Goal: Transaction & Acquisition: Book appointment/travel/reservation

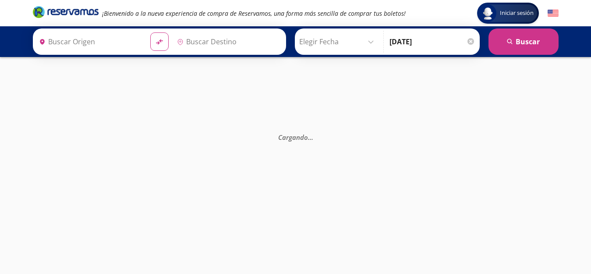
type input "Santiago de Querétaro, [GEOGRAPHIC_DATA]"
type input "Acapulco, [GEOGRAPHIC_DATA]"
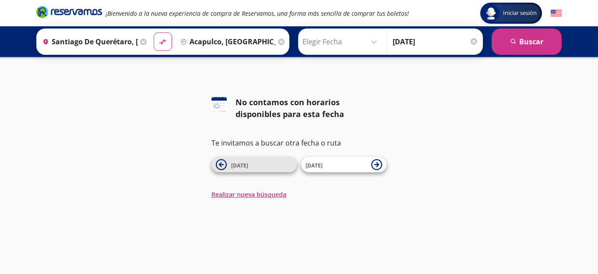
click at [255, 160] on span "[DATE]" at bounding box center [261, 164] width 61 height 11
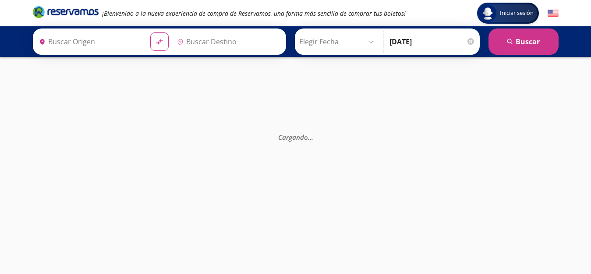
type input "Santiago de Querétaro, [GEOGRAPHIC_DATA]"
type input "Acapulco, [GEOGRAPHIC_DATA]"
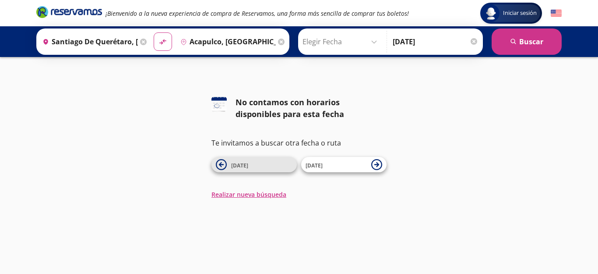
click at [222, 163] on icon at bounding box center [221, 164] width 5 height 5
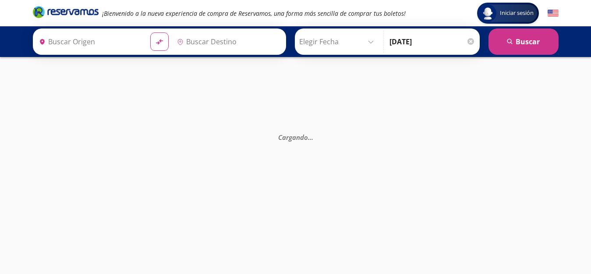
type input "Santiago de Querétaro, [GEOGRAPHIC_DATA]"
type input "Acapulco, [GEOGRAPHIC_DATA]"
click at [344, 39] on input "Elegir Fecha" at bounding box center [338, 42] width 78 height 22
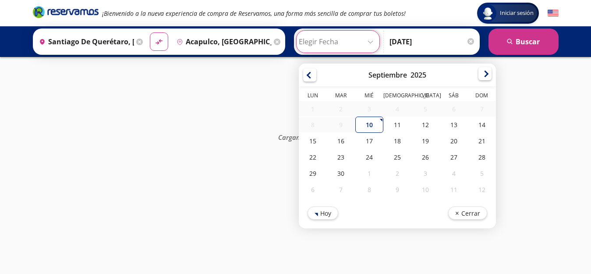
click at [492, 75] on div at bounding box center [484, 73] width 13 height 13
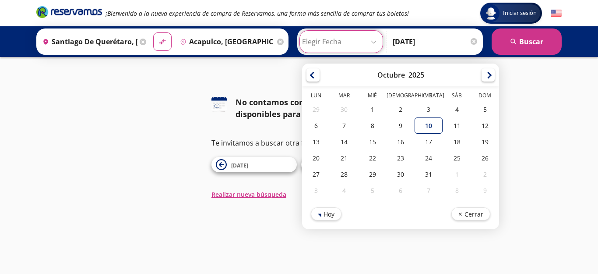
click at [485, 74] on div "[DATE]" at bounding box center [400, 75] width 197 height 23
click at [484, 74] on div "[DATE]" at bounding box center [400, 75] width 197 height 23
click at [495, 76] on div at bounding box center [488, 73] width 13 height 13
click at [413, 127] on div "6" at bounding box center [401, 125] width 28 height 16
type input "[DATE]"
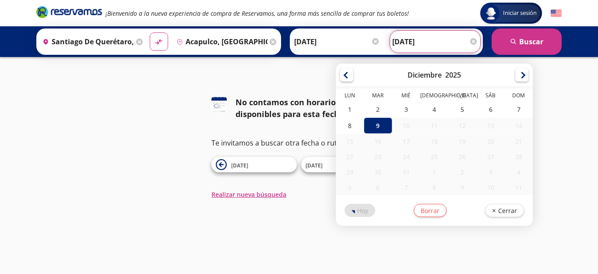
click at [426, 42] on input "[DATE]" at bounding box center [436, 42] width 86 height 22
click at [354, 76] on div at bounding box center [346, 73] width 13 height 13
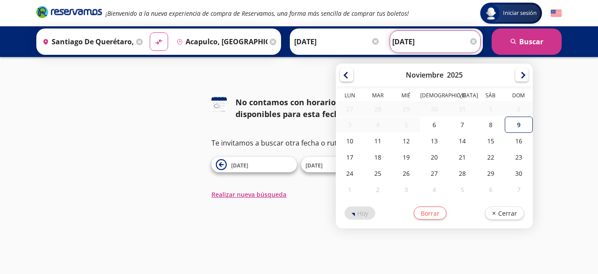
click at [531, 121] on div "9" at bounding box center [519, 125] width 28 height 16
type input "[DATE]"
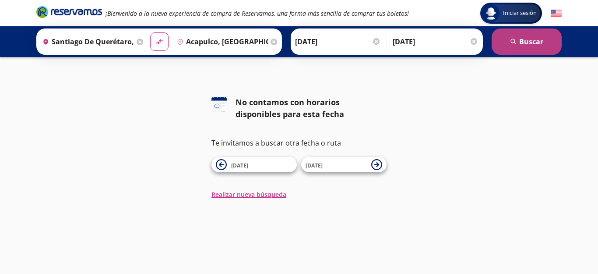
click at [527, 38] on button "search [GEOGRAPHIC_DATA]" at bounding box center [527, 41] width 70 height 26
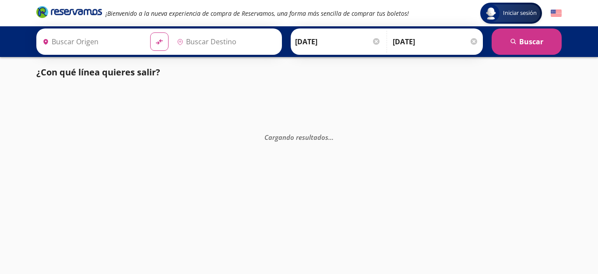
type input "Santiago de Querétaro, [GEOGRAPHIC_DATA]"
type input "Acapulco, [GEOGRAPHIC_DATA]"
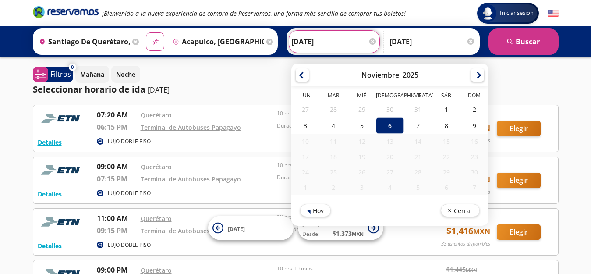
click at [324, 44] on input "[DATE]" at bounding box center [334, 42] width 86 height 22
click at [375, 125] on div "5" at bounding box center [361, 125] width 28 height 16
type input "[DATE]"
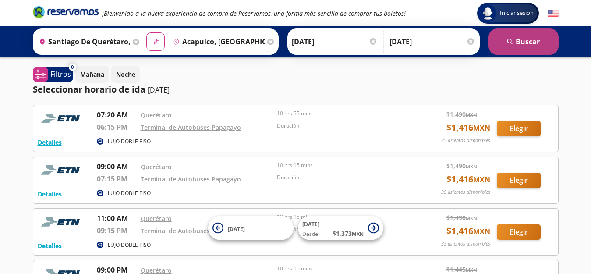
click at [515, 42] on button "search [GEOGRAPHIC_DATA]" at bounding box center [524, 41] width 70 height 26
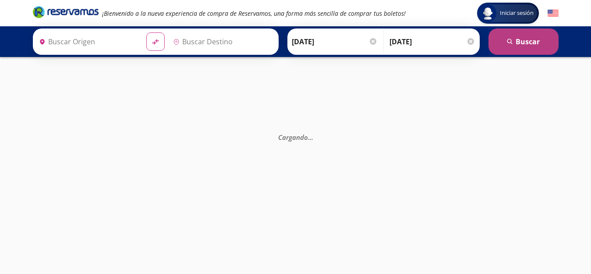
type input "Santiago de Querétaro, [GEOGRAPHIC_DATA]"
type input "Acapulco, [GEOGRAPHIC_DATA]"
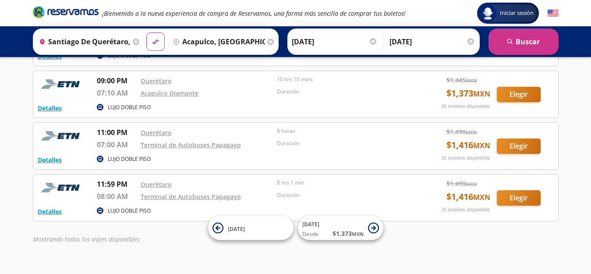
scroll to position [197, 0]
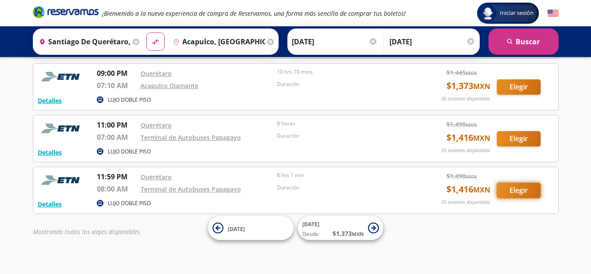
click at [510, 189] on button "Elegir" at bounding box center [519, 190] width 44 height 15
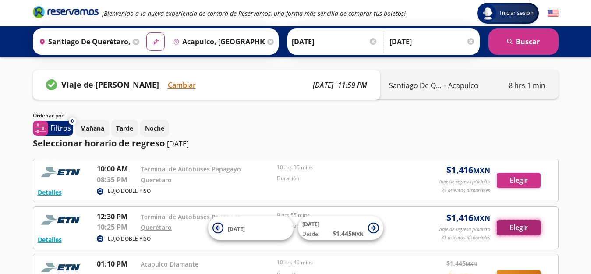
click at [515, 225] on button "Elegir" at bounding box center [519, 227] width 44 height 15
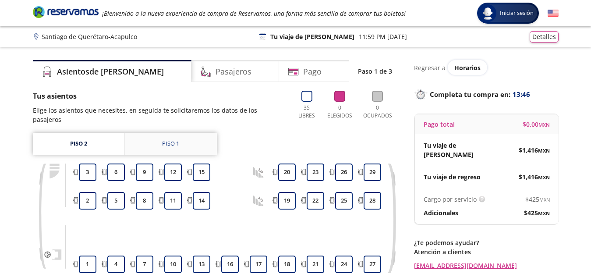
click at [179, 143] on link "Piso 1" at bounding box center [171, 144] width 92 height 22
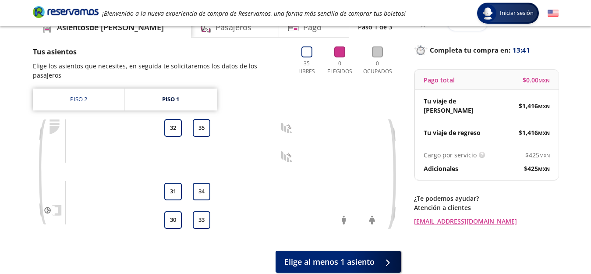
scroll to position [53, 0]
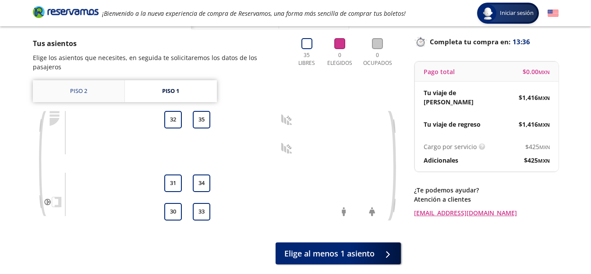
click at [78, 92] on link "Piso 2" at bounding box center [79, 91] width 92 height 22
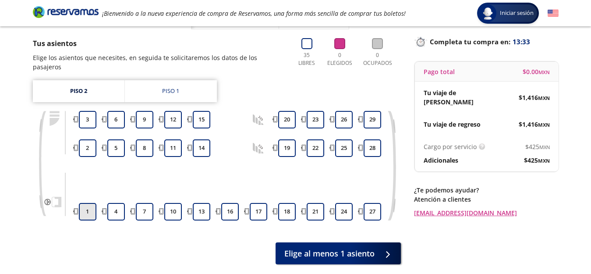
click at [90, 211] on button "1" at bounding box center [88, 212] width 18 height 18
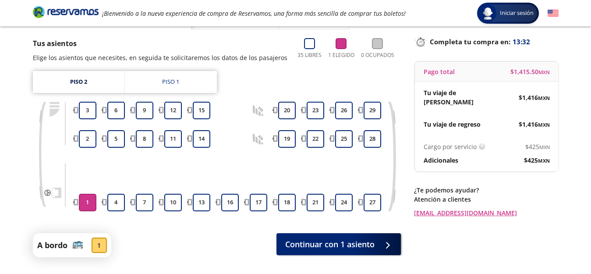
click at [90, 150] on div at bounding box center [88, 156] width 22 height 13
drag, startPoint x: 89, startPoint y: 137, endPoint x: 88, endPoint y: 131, distance: 6.6
click at [89, 137] on button "2" at bounding box center [88, 139] width 18 height 18
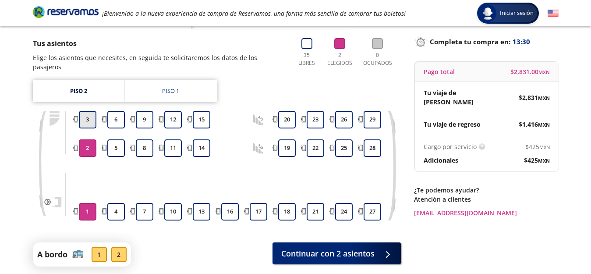
click at [89, 118] on button "3" at bounding box center [88, 120] width 18 height 18
click at [116, 118] on button "6" at bounding box center [116, 120] width 18 height 18
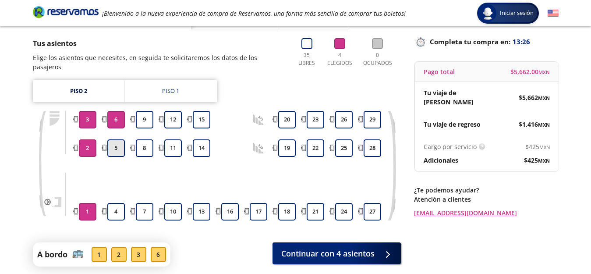
click at [113, 148] on button "5" at bounding box center [116, 148] width 18 height 18
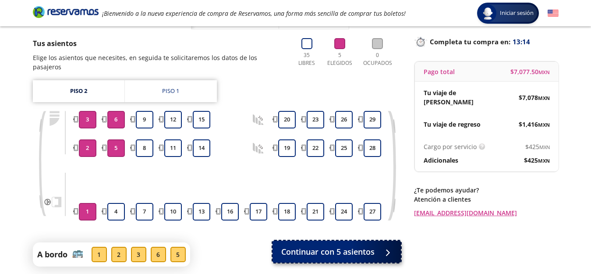
click at [336, 252] on span "Continuar con 5 asientos" at bounding box center [327, 252] width 93 height 12
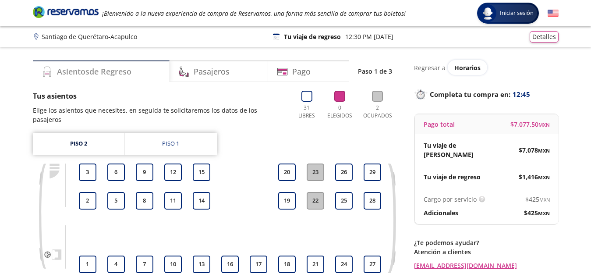
click at [98, 74] on h4 "Asientos de Regreso" at bounding box center [94, 72] width 74 height 12
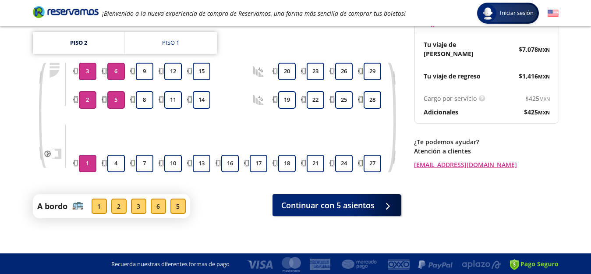
scroll to position [102, 0]
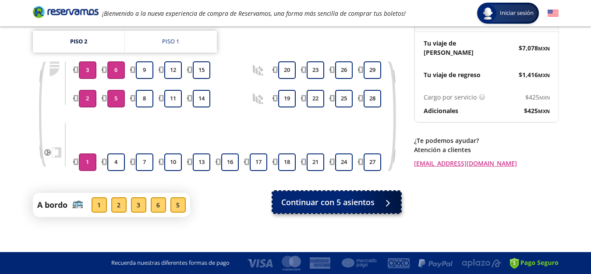
click at [335, 199] on span "Continuar con 5 asientos" at bounding box center [327, 202] width 93 height 12
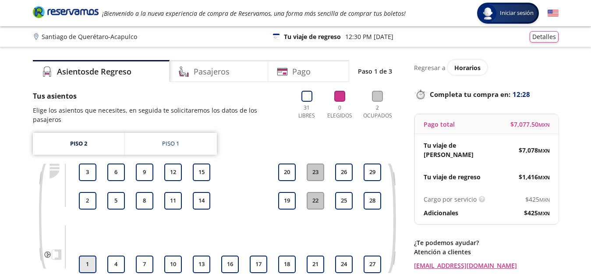
click at [88, 265] on button "1" at bounding box center [88, 264] width 18 height 18
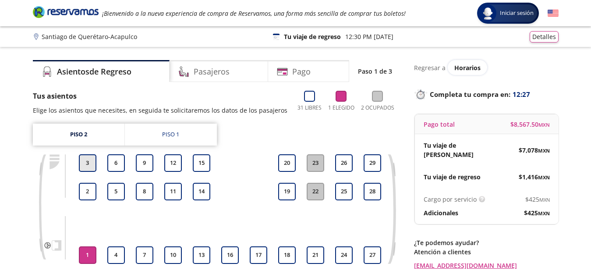
drag, startPoint x: 85, startPoint y: 195, endPoint x: 85, endPoint y: 179, distance: 16.2
click at [86, 193] on button "2" at bounding box center [88, 192] width 18 height 18
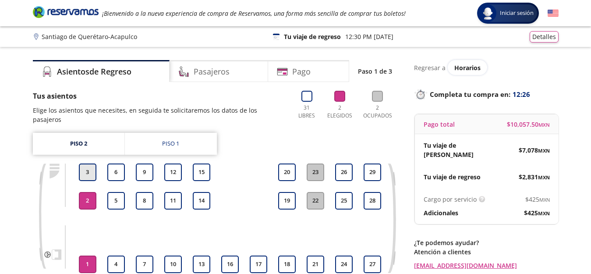
click at [85, 172] on button "3" at bounding box center [88, 172] width 18 height 18
click at [117, 170] on button "6" at bounding box center [116, 172] width 18 height 18
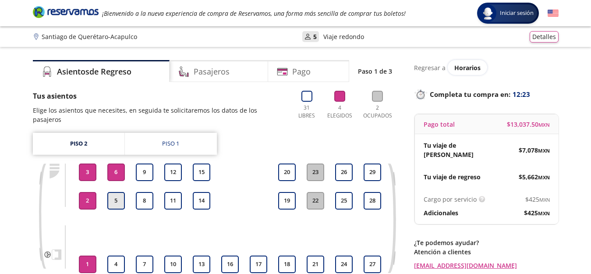
click at [115, 201] on button "5" at bounding box center [116, 201] width 18 height 18
